Goal: Task Accomplishment & Management: Manage account settings

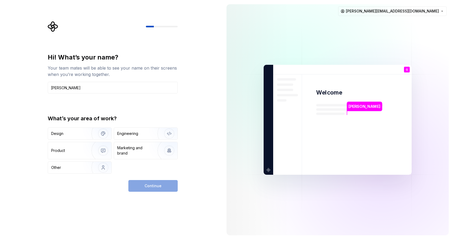
type input "[PERSON_NAME]"
drag, startPoint x: 84, startPoint y: 87, endPoint x: 48, endPoint y: 87, distance: 36.4
click at [48, 87] on input "[PERSON_NAME]" at bounding box center [113, 88] width 130 height 12
click at [77, 89] on input "text" at bounding box center [113, 88] width 130 height 12
type input "[PERSON_NAME]"
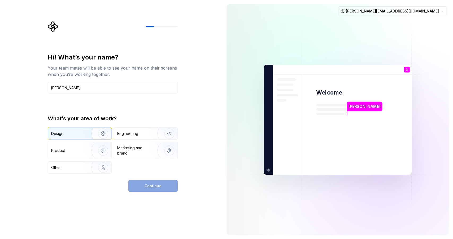
click at [91, 130] on img "button" at bounding box center [100, 134] width 34 height 36
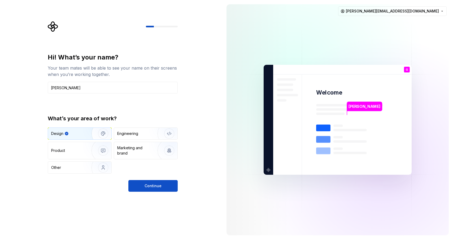
click at [91, 130] on img "button" at bounding box center [100, 134] width 34 height 36
click at [162, 185] on button "Continue" at bounding box center [152, 186] width 49 height 12
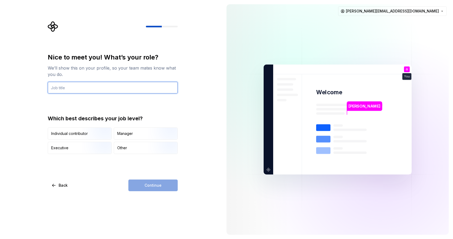
click at [84, 91] on input "text" at bounding box center [113, 88] width 130 height 12
type input "UXUI Lead"
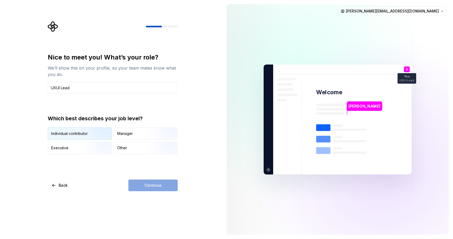
click at [90, 132] on img "button" at bounding box center [99, 140] width 34 height 36
click at [148, 182] on button "Continue" at bounding box center [152, 185] width 49 height 12
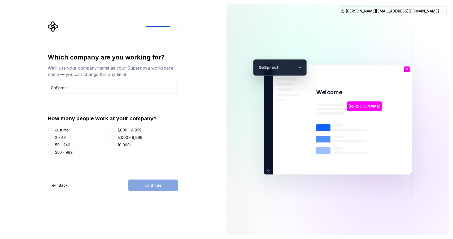
type input "GoSprout"
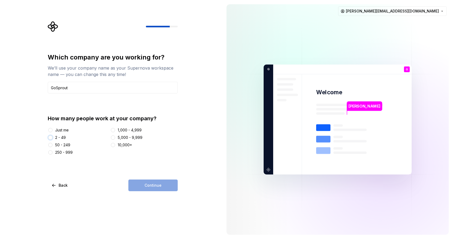
click at [50, 138] on button "2 - 49" at bounding box center [50, 137] width 4 height 4
click at [155, 185] on span "Continue" at bounding box center [153, 185] width 17 height 5
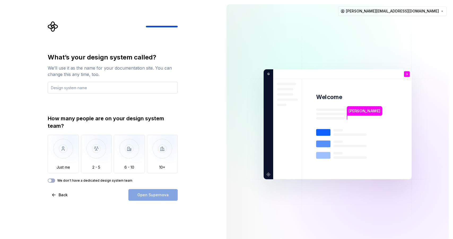
click at [83, 88] on input "text" at bounding box center [113, 88] width 130 height 12
click at [126, 91] on input "text" at bounding box center [113, 88] width 130 height 12
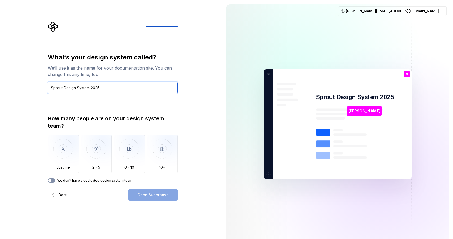
type input "Sprout Design System 2025"
click at [52, 181] on icon "button" at bounding box center [50, 180] width 4 height 3
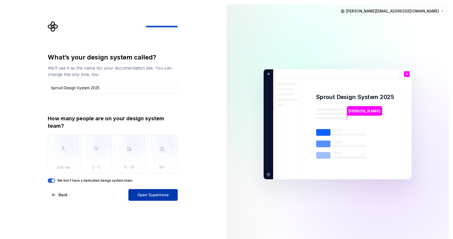
click at [156, 193] on span "Open Supernova" at bounding box center [153, 194] width 31 height 5
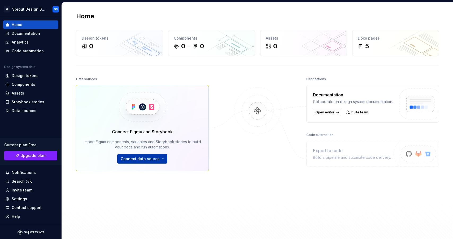
click at [144, 159] on html "G Sprout Design System 2025 GS Home Documentation Analytics Code automation Des…" at bounding box center [226, 119] width 453 height 239
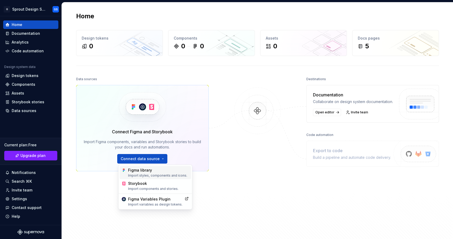
click at [152, 173] on div "Import styles, components and icons." at bounding box center [158, 175] width 61 height 4
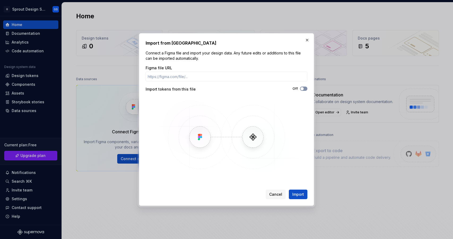
click at [304, 88] on button "Off" at bounding box center [303, 89] width 7 height 4
click at [304, 88] on span "button" at bounding box center [305, 88] width 3 height 3
click at [200, 78] on input "Figma file URL" at bounding box center [227, 77] width 162 height 10
paste input "[URL][DOMAIN_NAME][DATE]"
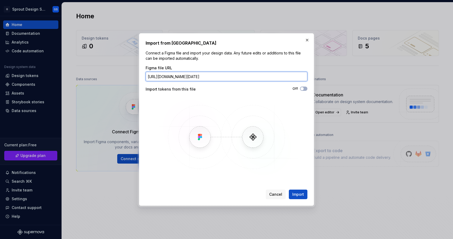
scroll to position [0, 40]
type input "[URL][DOMAIN_NAME][DATE]"
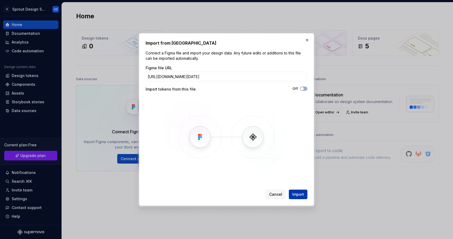
click at [298, 194] on span "Import" at bounding box center [299, 194] width 12 height 5
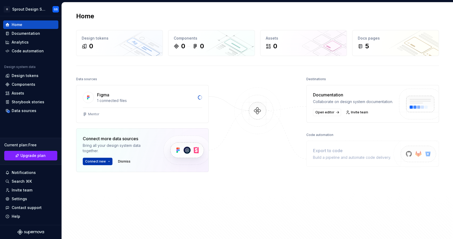
click at [109, 160] on html "G Sprout Design System 2025 GS Home Documentation Analytics Code automation Des…" at bounding box center [226, 119] width 453 height 239
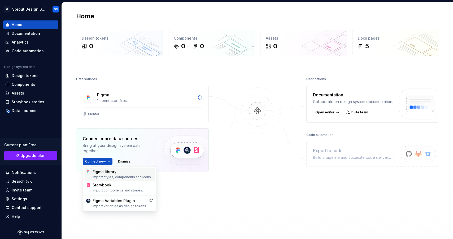
click at [128, 175] on div "Import styles, components and icons." at bounding box center [123, 177] width 61 height 4
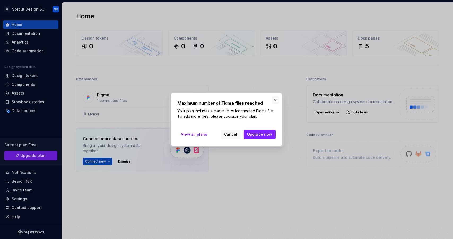
click at [274, 101] on button "button" at bounding box center [275, 99] width 7 height 7
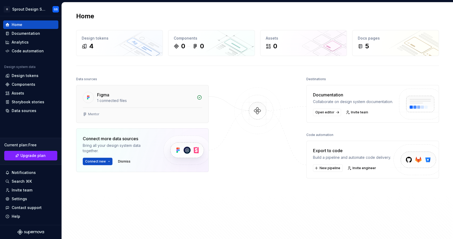
click at [151, 101] on div "1 connected files" at bounding box center [145, 100] width 97 height 5
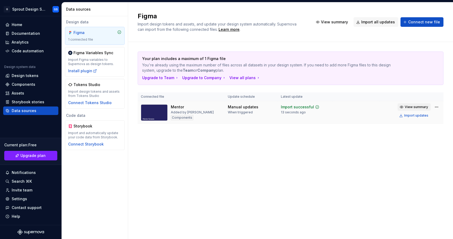
click at [420, 106] on span "View summary" at bounding box center [416, 107] width 23 height 4
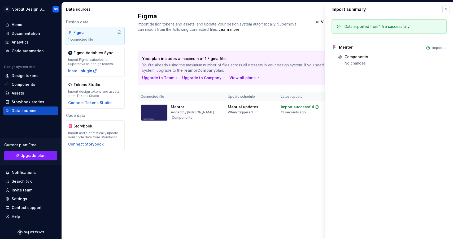
click at [447, 9] on button "button" at bounding box center [446, 9] width 7 height 7
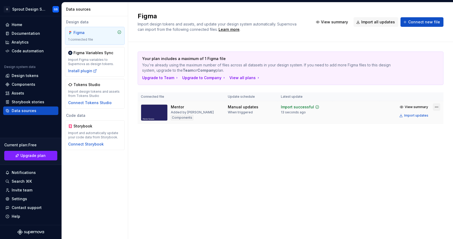
click at [437, 106] on html "G Sprout Design System 2025 GS Home Documentation Analytics Code automation Des…" at bounding box center [226, 119] width 453 height 239
click at [30, 84] on div "Components" at bounding box center [24, 84] width 24 height 5
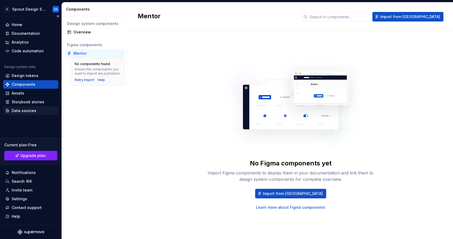
click at [35, 110] on div "Data sources" at bounding box center [24, 110] width 25 height 5
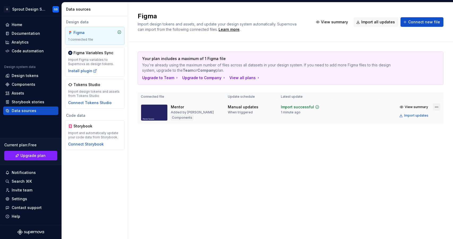
click at [434, 106] on html "G Sprout Design System 2025 GS Home Documentation Analytics Code automation Des…" at bounding box center [226, 119] width 453 height 239
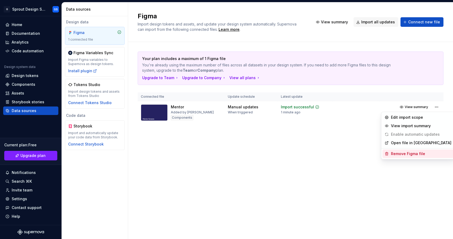
click at [407, 153] on div "Remove Figma file" at bounding box center [421, 153] width 61 height 5
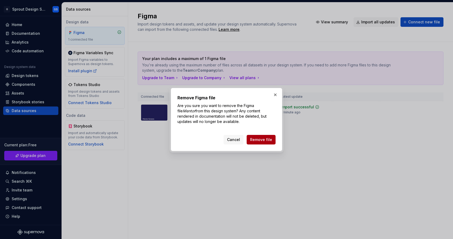
click at [258, 140] on span "Remove file" at bounding box center [261, 139] width 22 height 5
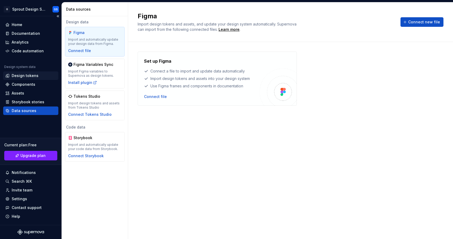
click at [29, 75] on div "Design tokens" at bounding box center [25, 75] width 27 height 5
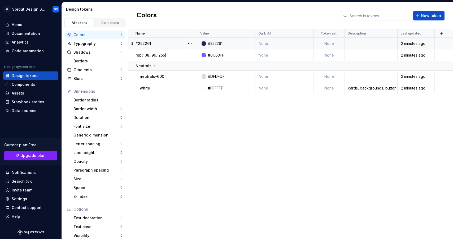
click at [132, 43] on icon at bounding box center [132, 43] width 4 height 4
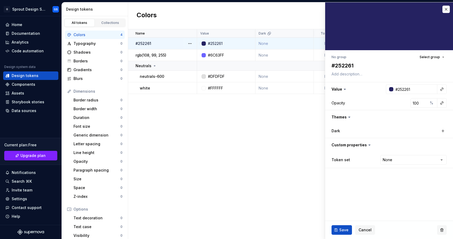
click at [443, 229] on button "button" at bounding box center [443, 230] width 10 height 10
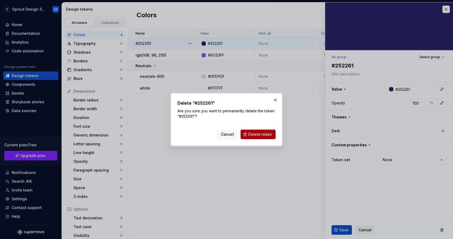
click at [261, 135] on span "Delete token" at bounding box center [260, 134] width 24 height 5
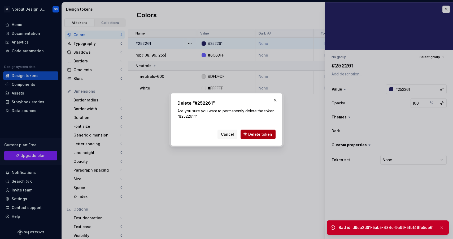
click at [258, 134] on span "Delete token" at bounding box center [260, 134] width 24 height 5
click at [275, 100] on button "button" at bounding box center [275, 99] width 7 height 7
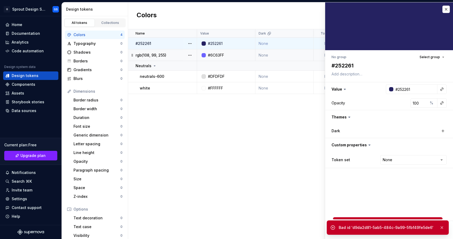
click at [165, 54] on p "rgb(108, 99, 255)" at bounding box center [151, 55] width 31 height 5
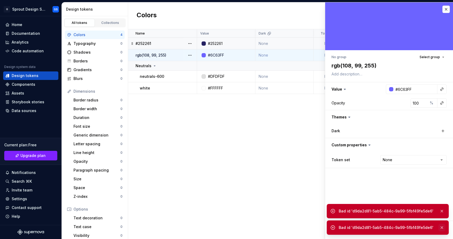
click at [443, 226] on button "button" at bounding box center [442, 227] width 7 height 7
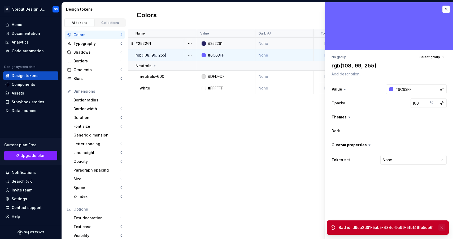
click at [442, 225] on button "button" at bounding box center [442, 227] width 7 height 7
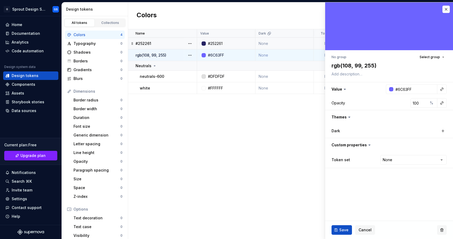
click at [442, 228] on button "button" at bounding box center [443, 230] width 10 height 10
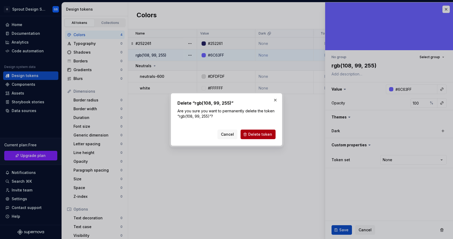
click at [256, 132] on span "Delete token" at bounding box center [260, 134] width 24 height 5
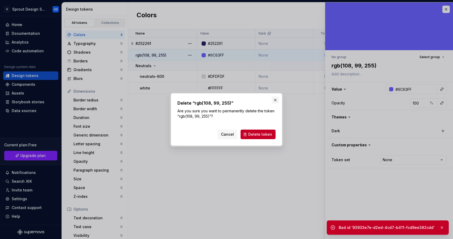
click at [278, 98] on button "button" at bounding box center [275, 99] width 7 height 7
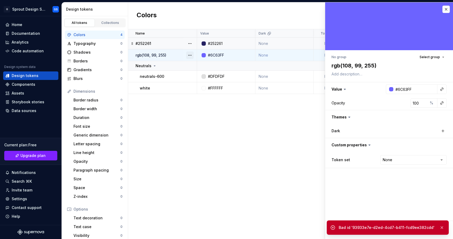
click at [192, 54] on button "button" at bounding box center [189, 55] width 7 height 7
click at [211, 85] on div "Delete token" at bounding box center [213, 84] width 35 height 5
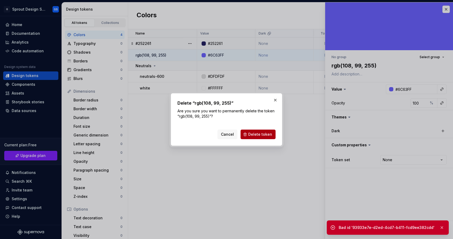
click at [258, 134] on span "Delete token" at bounding box center [260, 134] width 24 height 5
type textarea "*"
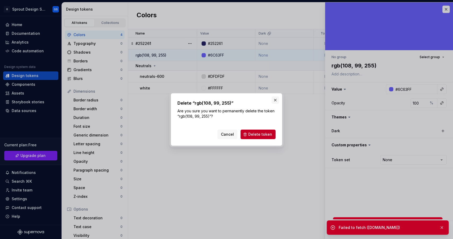
click at [277, 100] on button "button" at bounding box center [275, 99] width 7 height 7
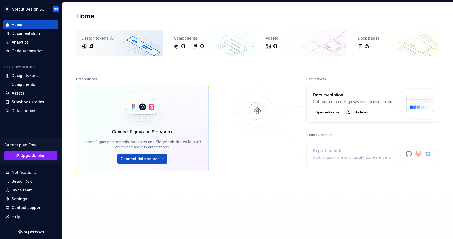
click at [126, 50] on div "4" at bounding box center [120, 46] width 76 height 8
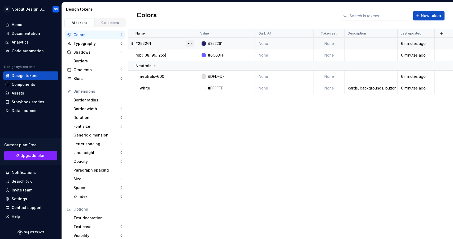
click at [191, 43] on button "button" at bounding box center [189, 43] width 7 height 7
click at [202, 74] on div "Delete token" at bounding box center [213, 73] width 35 height 5
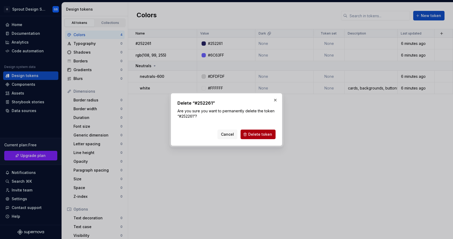
click at [261, 132] on span "Delete token" at bounding box center [260, 134] width 24 height 5
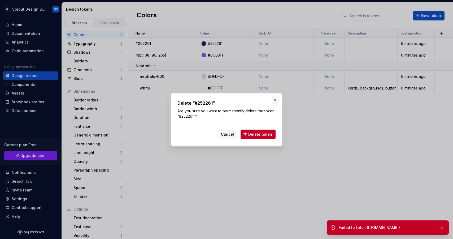
click at [274, 99] on button "button" at bounding box center [275, 99] width 7 height 7
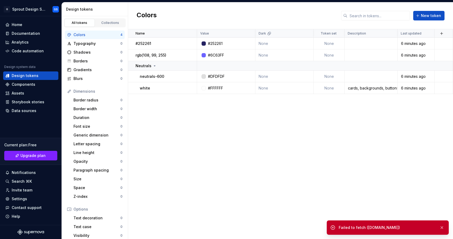
click at [114, 18] on div "All tokens Collections" at bounding box center [95, 21] width 66 height 11
click at [113, 21] on div "Collections" at bounding box center [110, 23] width 27 height 4
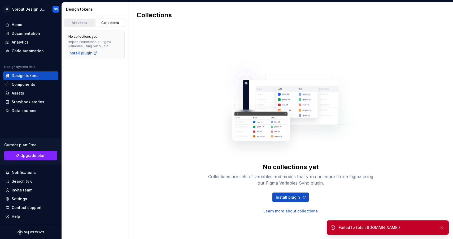
click at [85, 23] on div "All tokens" at bounding box center [79, 23] width 27 height 4
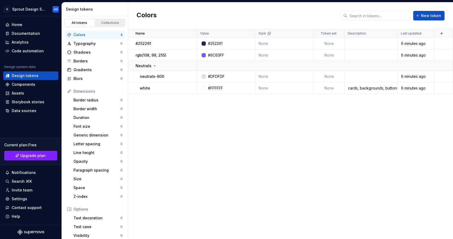
click at [109, 23] on div "Collections" at bounding box center [110, 23] width 27 height 4
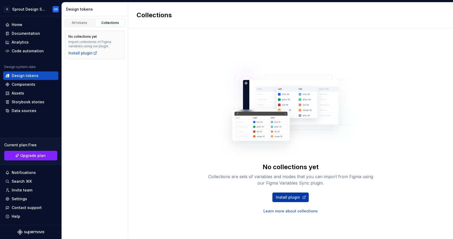
click at [295, 197] on span "Install plugin" at bounding box center [288, 197] width 24 height 5
click at [78, 26] on link "All tokens" at bounding box center [80, 23] width 30 height 8
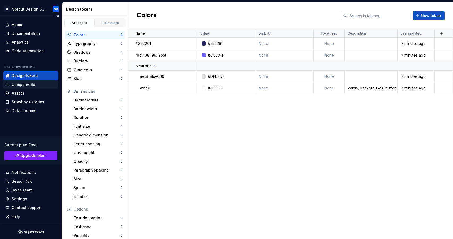
click at [36, 82] on div "Components" at bounding box center [30, 84] width 51 height 5
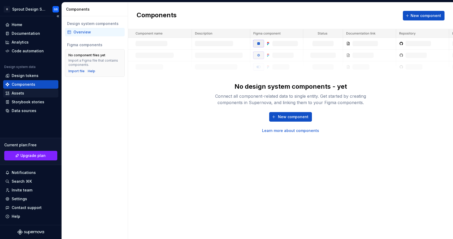
click at [22, 93] on div "Assets" at bounding box center [18, 93] width 12 height 5
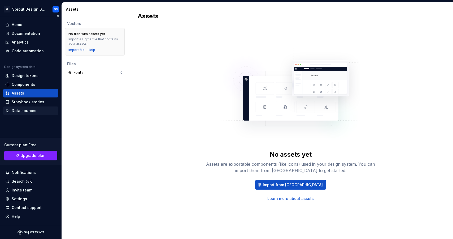
click at [33, 111] on div "Data sources" at bounding box center [24, 110] width 25 height 5
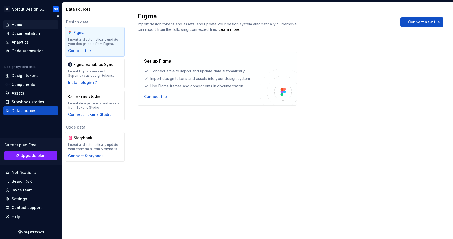
click at [20, 24] on div "Home" at bounding box center [17, 24] width 11 height 5
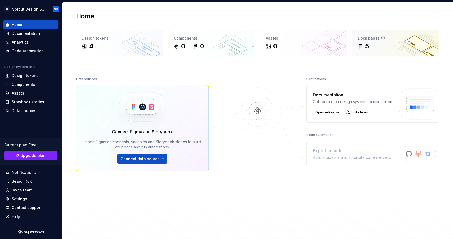
click at [398, 37] on div "Docs pages" at bounding box center [396, 38] width 76 height 5
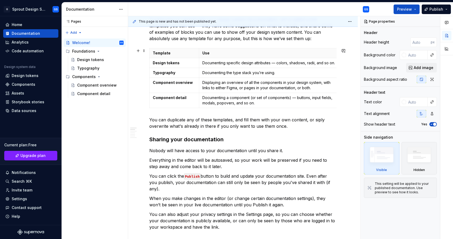
scroll to position [158, 0]
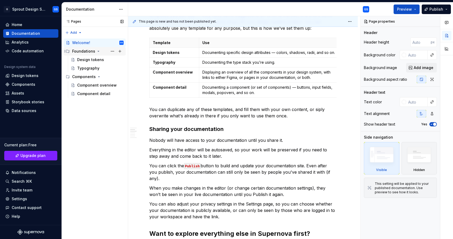
click at [85, 51] on div "Foundations" at bounding box center [83, 51] width 23 height 5
click at [89, 51] on div "Foundations" at bounding box center [83, 51] width 23 height 5
click at [90, 61] on div "Design tokens" at bounding box center [90, 59] width 27 height 5
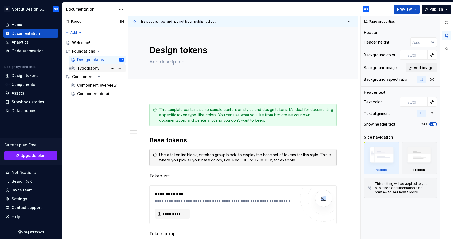
click at [82, 68] on div "Typography" at bounding box center [88, 68] width 22 height 5
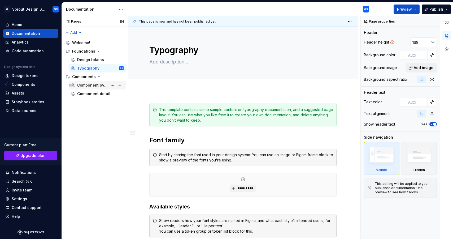
click at [87, 83] on div "Component overview" at bounding box center [92, 85] width 31 height 5
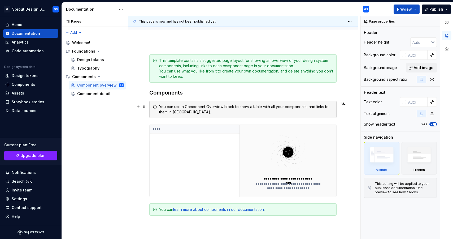
scroll to position [88, 0]
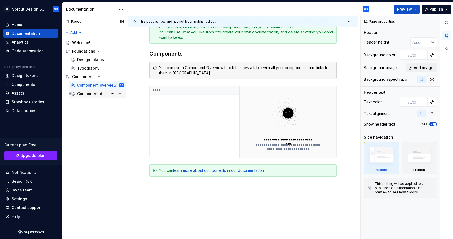
click at [85, 93] on div "Component detail" at bounding box center [92, 93] width 31 height 5
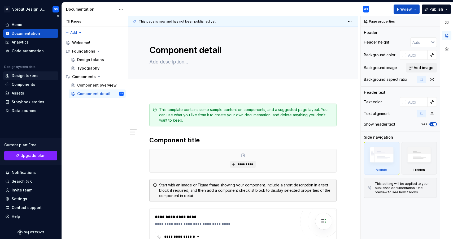
click at [25, 76] on div "Design tokens" at bounding box center [25, 75] width 27 height 5
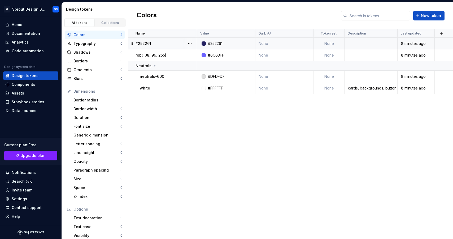
click at [150, 44] on p "#252261" at bounding box center [144, 43] width 16 height 5
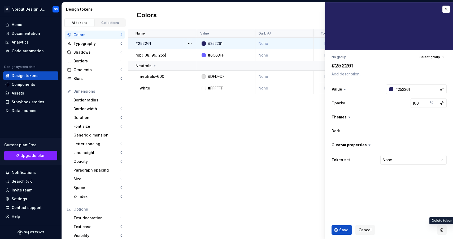
click at [441, 228] on button "button" at bounding box center [443, 230] width 10 height 10
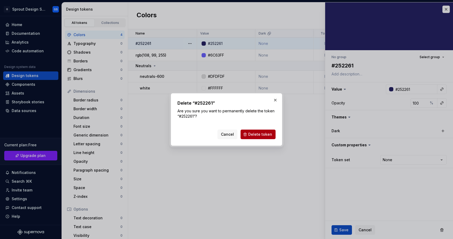
click at [250, 131] on button "Delete token" at bounding box center [258, 135] width 35 height 10
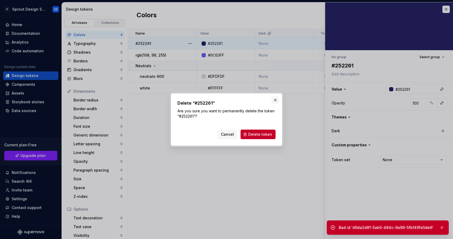
click at [278, 99] on button "button" at bounding box center [275, 99] width 7 height 7
type textarea "*"
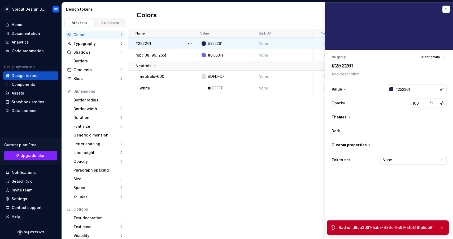
click at [444, 9] on button "button" at bounding box center [446, 9] width 7 height 7
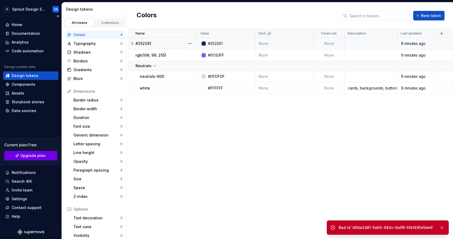
click at [31, 155] on span "Upgrade plan" at bounding box center [32, 155] width 25 height 5
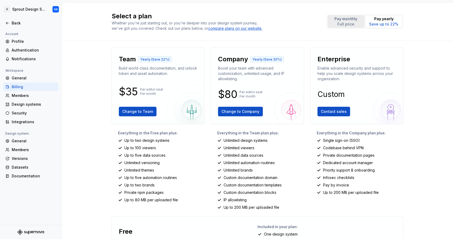
click at [349, 17] on p "Pay monthly" at bounding box center [346, 18] width 23 height 5
click at [16, 23] on div "Back" at bounding box center [34, 22] width 45 height 5
